Goal: Task Accomplishment & Management: Use online tool/utility

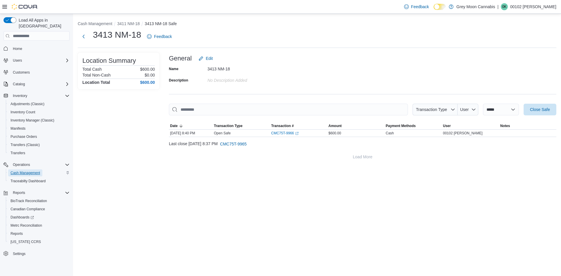
click at [27, 171] on span "Cash Management" at bounding box center [26, 173] width 30 height 5
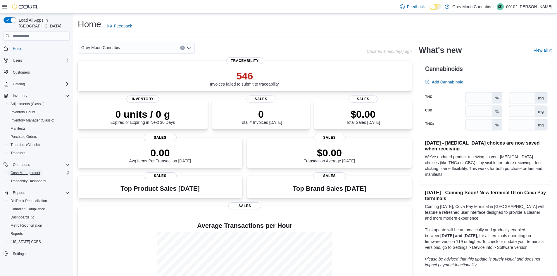
click at [30, 171] on span "Cash Management" at bounding box center [26, 173] width 30 height 5
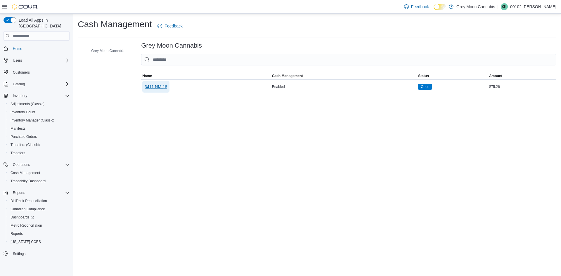
drag, startPoint x: 152, startPoint y: 86, endPoint x: 155, endPoint y: 90, distance: 4.7
click at [153, 87] on span "3411 NM-18" at bounding box center [156, 87] width 23 height 6
